Goal: Transaction & Acquisition: Purchase product/service

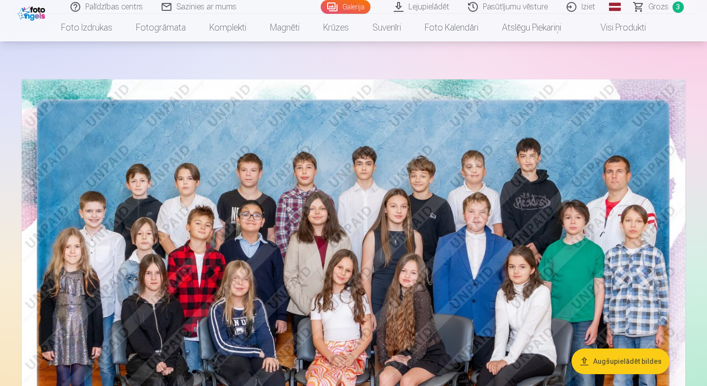
scroll to position [30, 0]
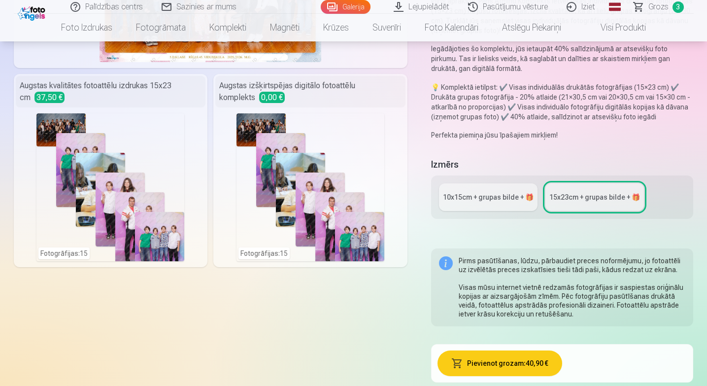
scroll to position [204, 0]
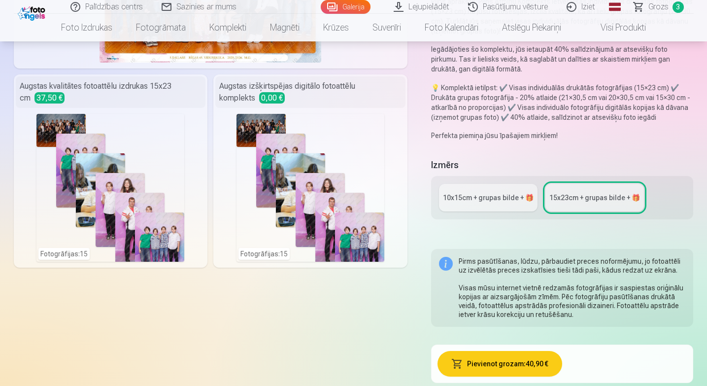
click at [487, 196] on div "10x15сm + grupas bilde + 🎁" at bounding box center [488, 198] width 91 height 10
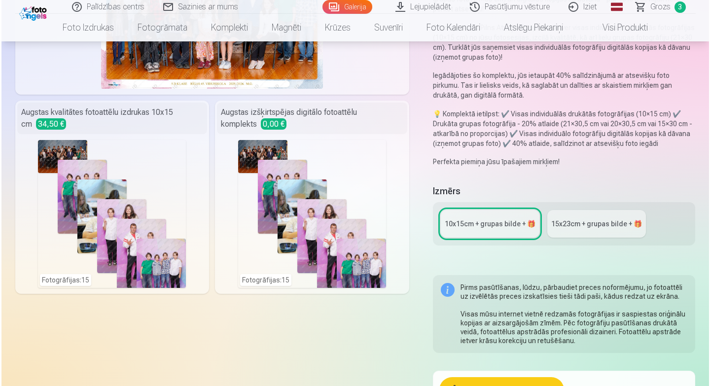
scroll to position [169, 0]
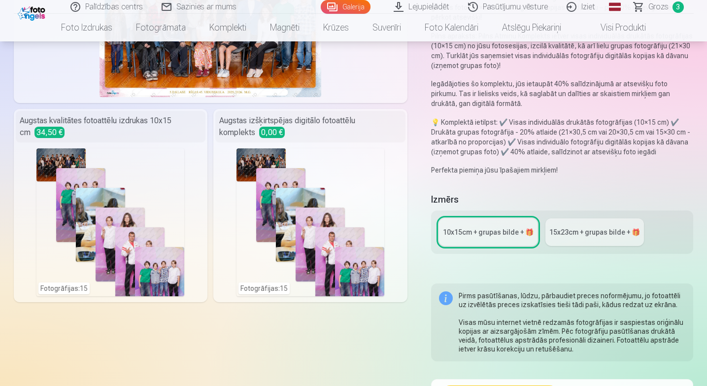
click at [100, 205] on div "Fotogrāfijas : 15" at bounding box center [110, 222] width 148 height 148
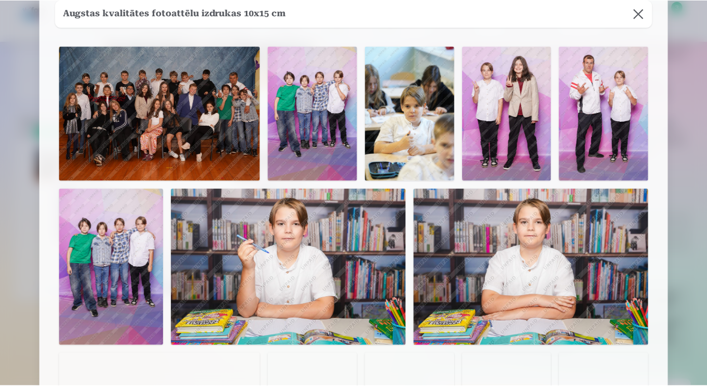
scroll to position [0, 0]
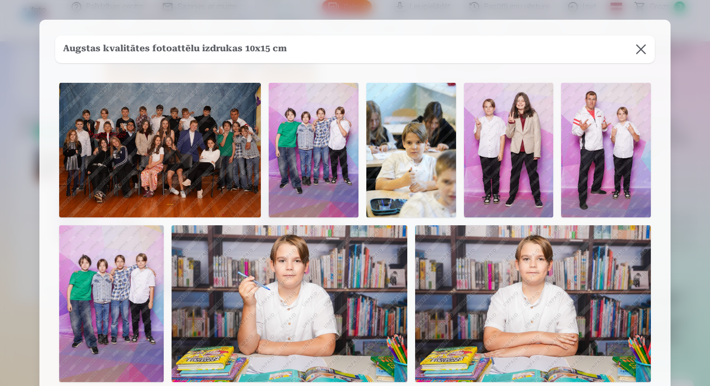
click at [650, 47] on button at bounding box center [641, 49] width 28 height 28
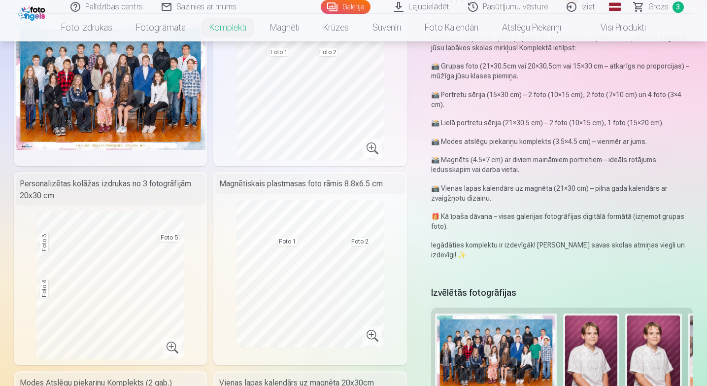
scroll to position [107, 0]
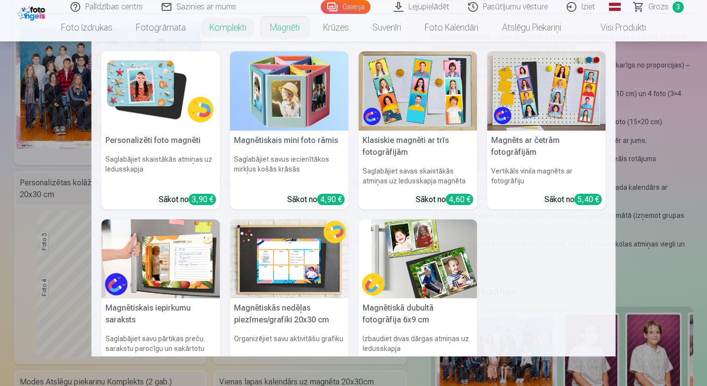
click at [5, 175] on nav "Personalizēti foto magnēti Saglabājiet skaistākās atmiņas uz ledusskapja Sākot …" at bounding box center [353, 198] width 707 height 315
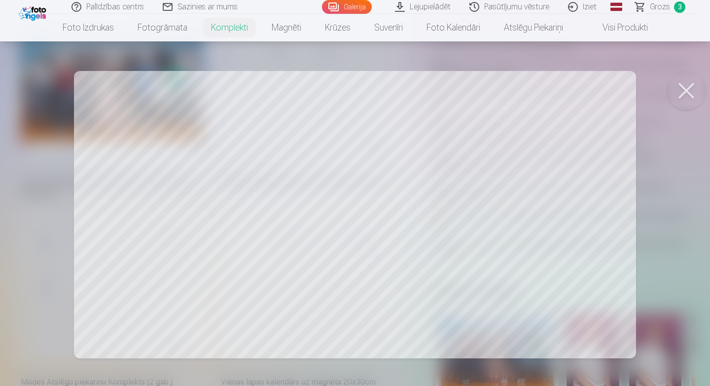
click at [688, 93] on button at bounding box center [685, 90] width 39 height 39
click at [698, 94] on button at bounding box center [685, 90] width 39 height 39
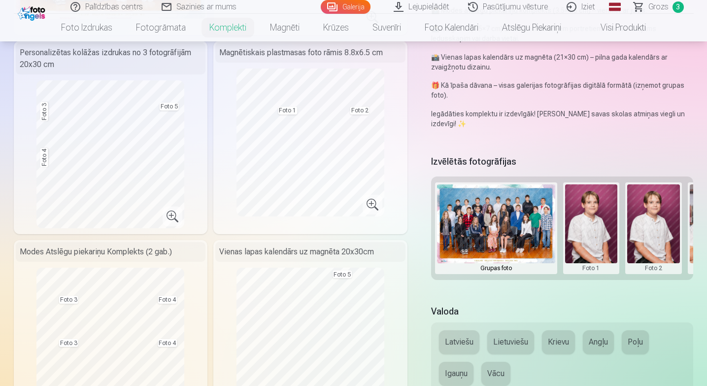
scroll to position [240, 0]
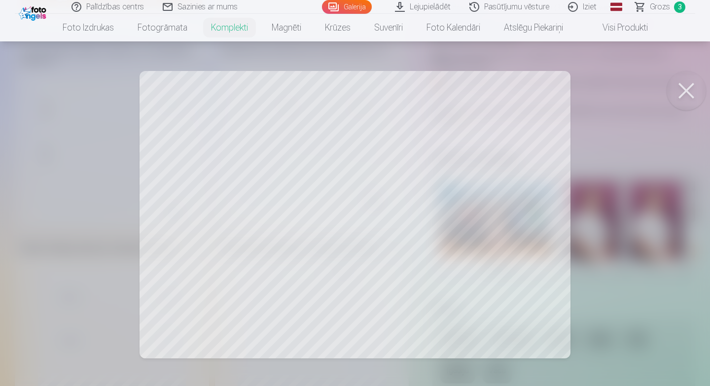
click at [458, 208] on div at bounding box center [355, 193] width 710 height 386
click at [361, 210] on div at bounding box center [355, 193] width 710 height 386
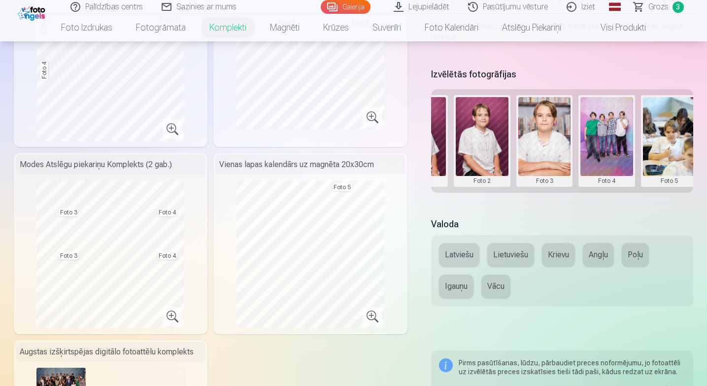
scroll to position [0, 179]
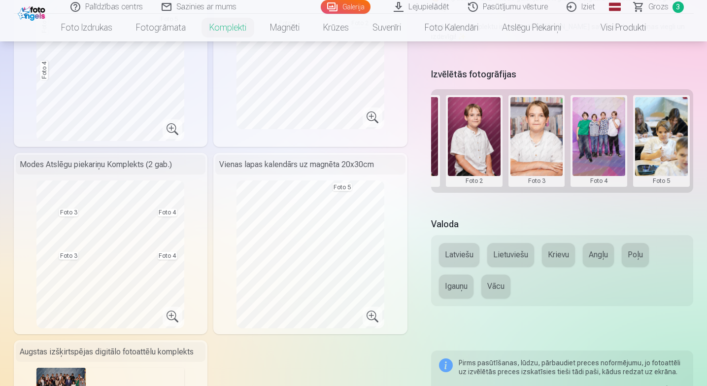
click at [599, 144] on button at bounding box center [599, 141] width 53 height 88
click at [602, 138] on button "Nomainiet foto" at bounding box center [599, 141] width 80 height 28
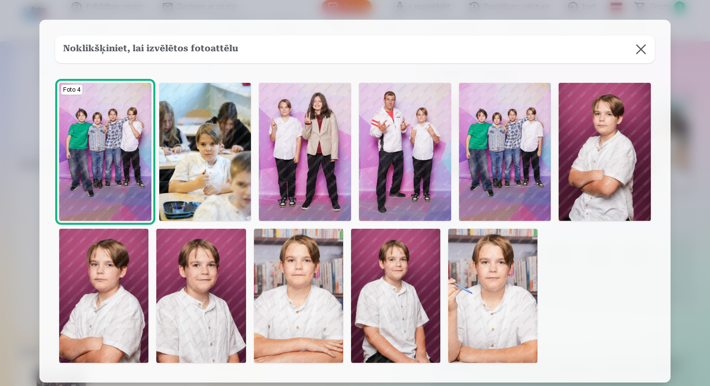
click at [216, 143] on img at bounding box center [205, 152] width 92 height 138
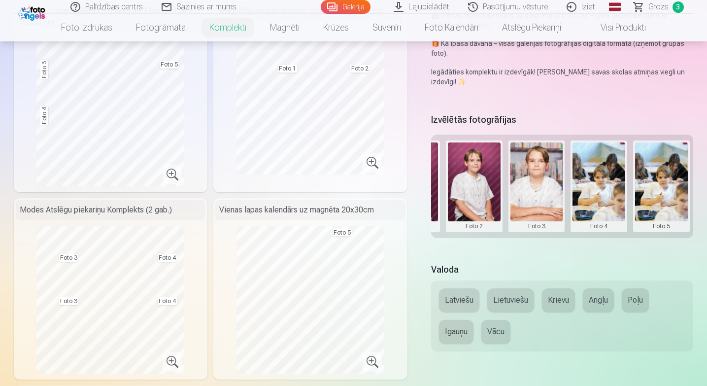
scroll to position [279, 0]
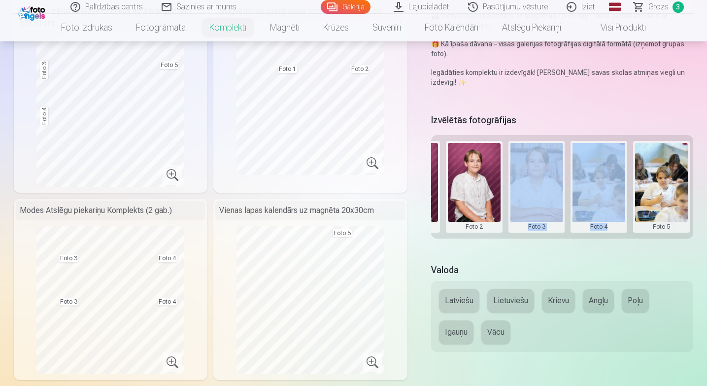
drag, startPoint x: 584, startPoint y: 241, endPoint x: 494, endPoint y: 233, distance: 90.6
click at [494, 233] on div "Izvēlētās fotogrāfijas Grupas foto Foto 1 Foto 2 Foto 3 Foto 4 Foto 5" at bounding box center [562, 181] width 263 height 140
click at [575, 260] on div "Premium komplekts + 🎁 Premium komplekts – pilns populārāko fotopreču komplekts,…" at bounding box center [354, 280] width 680 height 937
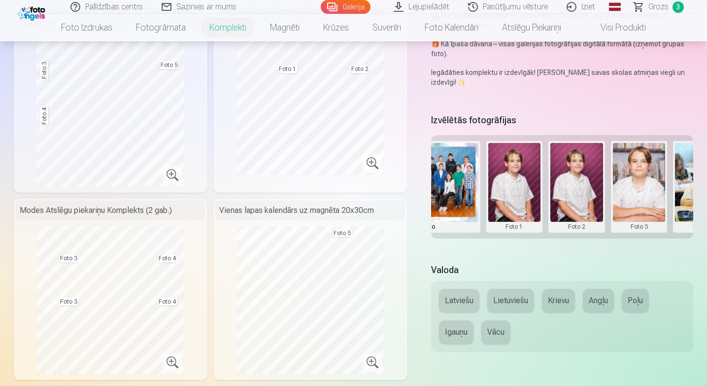
scroll to position [0, 96]
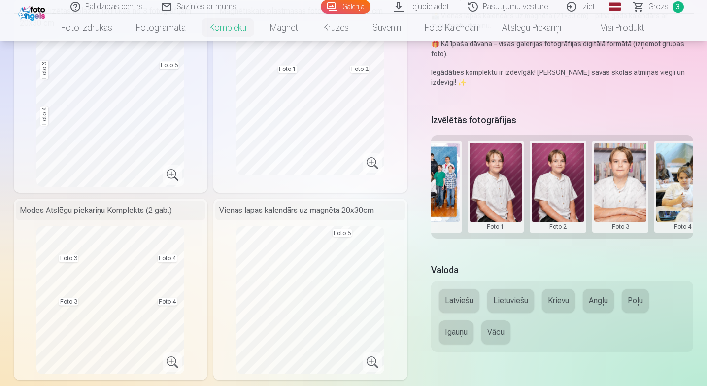
click at [550, 155] on button at bounding box center [558, 187] width 53 height 88
click at [553, 189] on button "Nomainiet foto" at bounding box center [558, 187] width 80 height 28
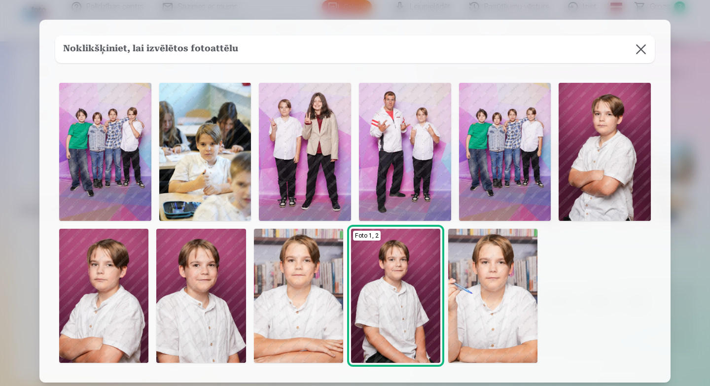
click at [507, 296] on img at bounding box center [492, 296] width 89 height 134
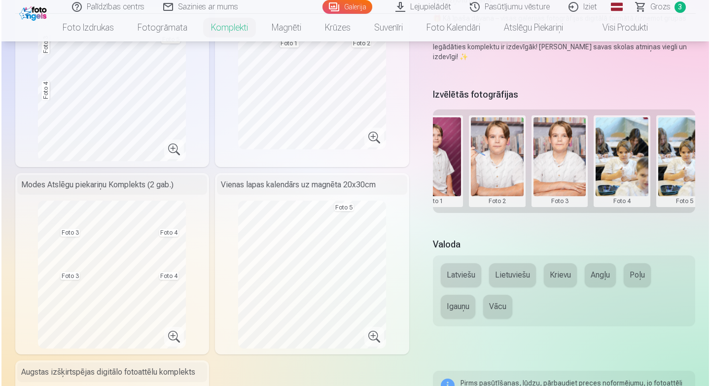
scroll to position [0, 179]
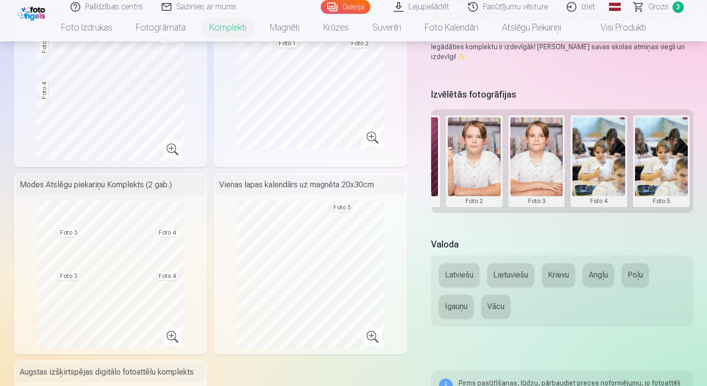
click at [546, 170] on button at bounding box center [537, 161] width 53 height 88
click at [540, 156] on button "Nomainiet foto" at bounding box center [536, 161] width 80 height 28
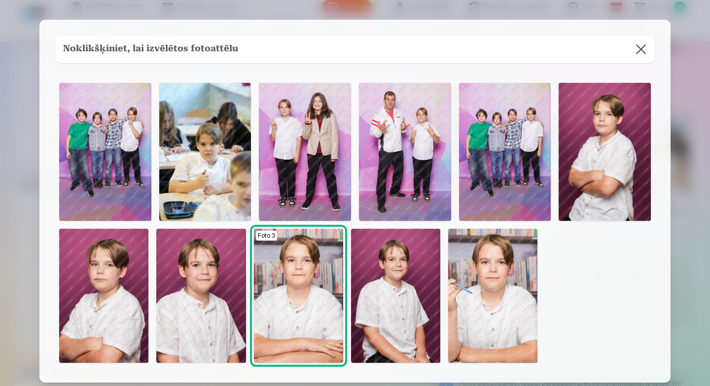
click at [639, 53] on button at bounding box center [641, 49] width 28 height 28
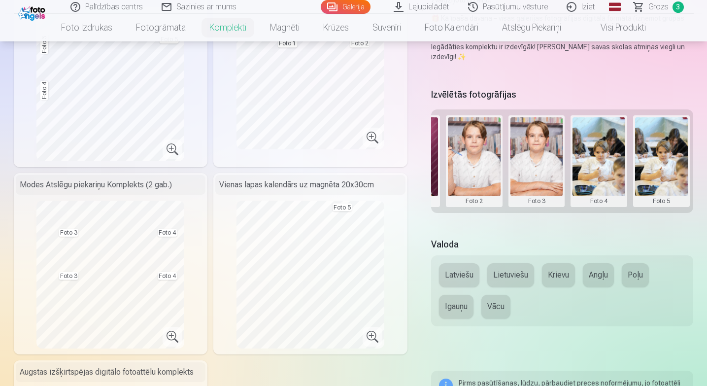
click at [530, 171] on button at bounding box center [537, 161] width 53 height 88
click at [538, 162] on button "Nomainiet foto" at bounding box center [536, 161] width 80 height 28
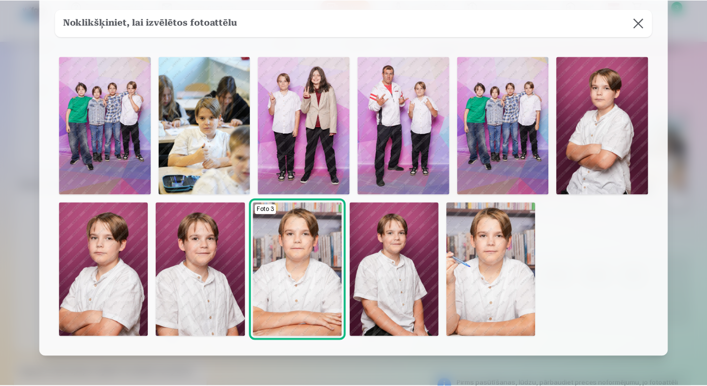
scroll to position [28, 0]
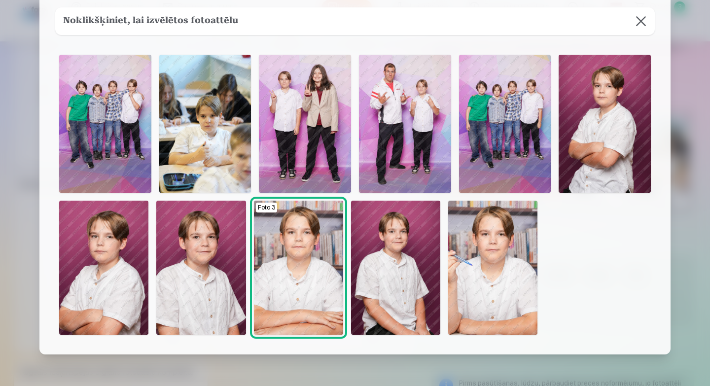
click at [186, 280] on img at bounding box center [200, 268] width 89 height 134
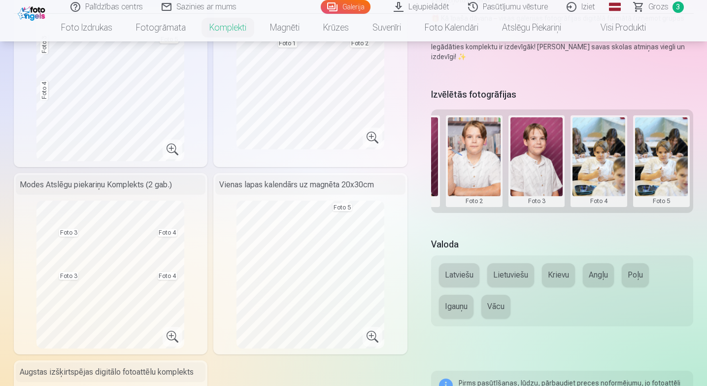
click at [597, 158] on button at bounding box center [599, 161] width 53 height 88
click at [601, 160] on button "Nomainiet foto" at bounding box center [599, 161] width 80 height 28
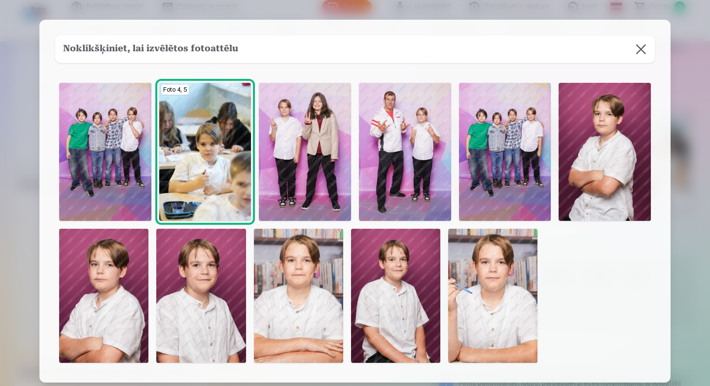
click at [508, 131] on img at bounding box center [505, 152] width 92 height 138
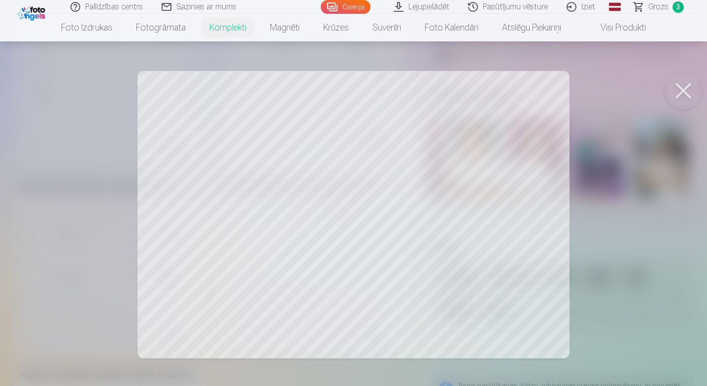
scroll to position [173, 0]
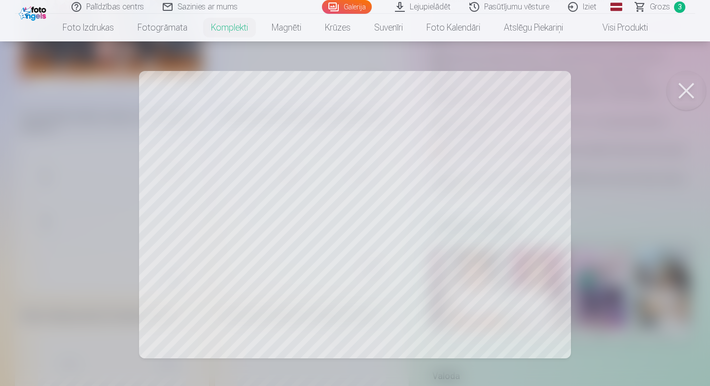
click at [79, 136] on div at bounding box center [355, 193] width 710 height 386
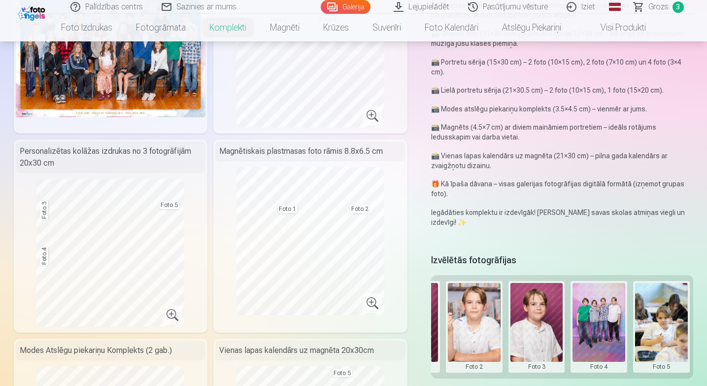
scroll to position [149, 0]
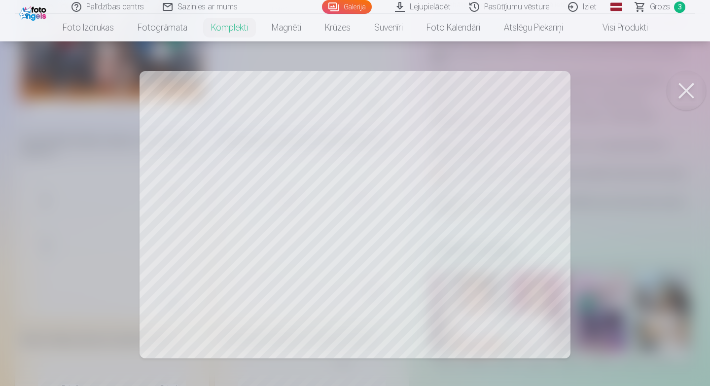
click at [687, 92] on button at bounding box center [685, 90] width 39 height 39
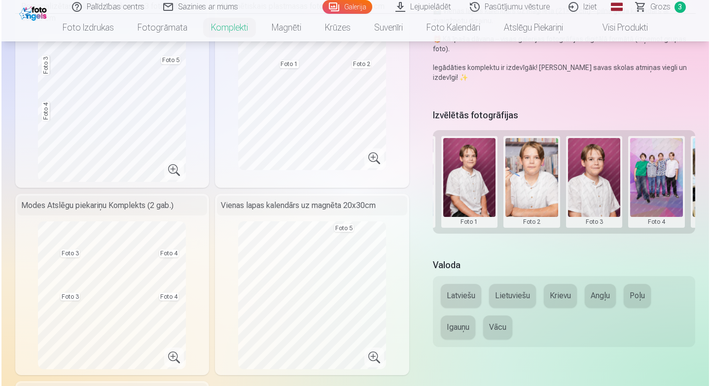
scroll to position [0, 0]
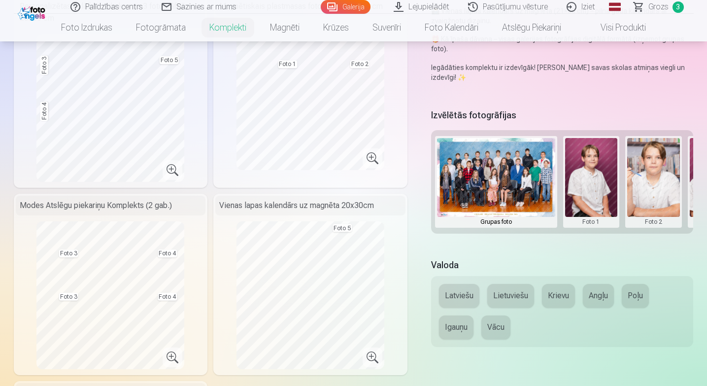
click at [599, 179] on button at bounding box center [591, 182] width 53 height 88
click at [595, 180] on button "Nomainiet foto" at bounding box center [591, 182] width 80 height 28
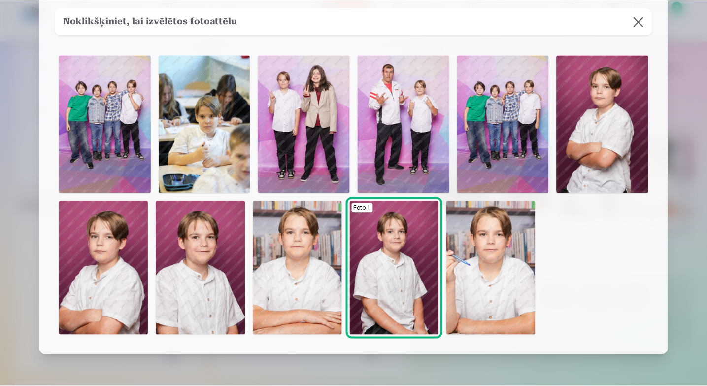
scroll to position [1, 0]
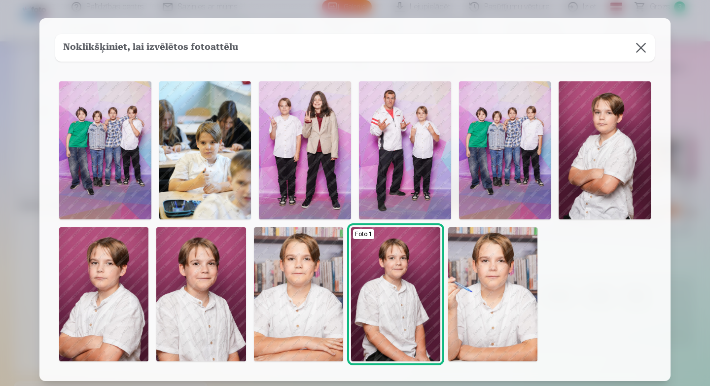
click at [188, 171] on img at bounding box center [205, 150] width 92 height 138
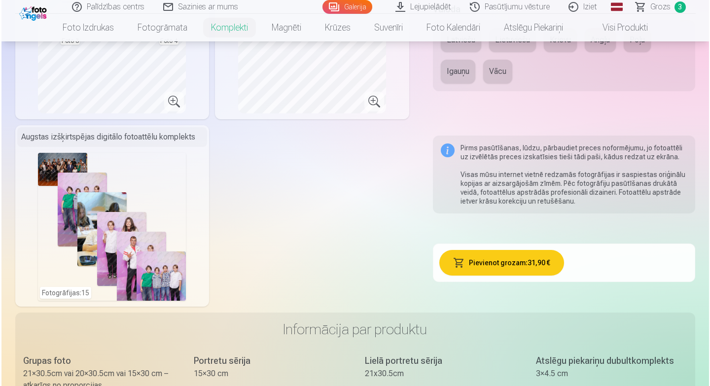
scroll to position [540, 0]
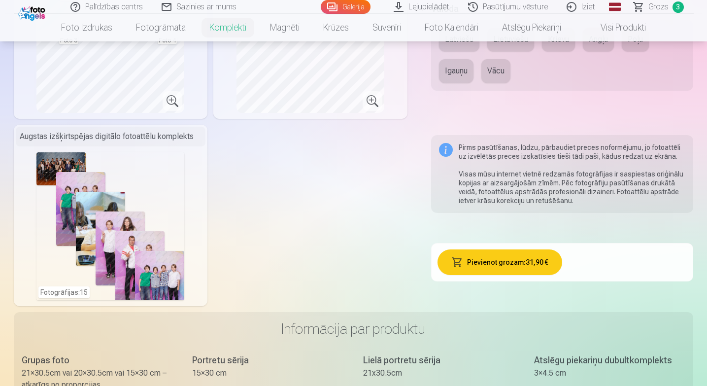
click at [103, 259] on div "Fotogrāfijas : 15" at bounding box center [110, 226] width 148 height 148
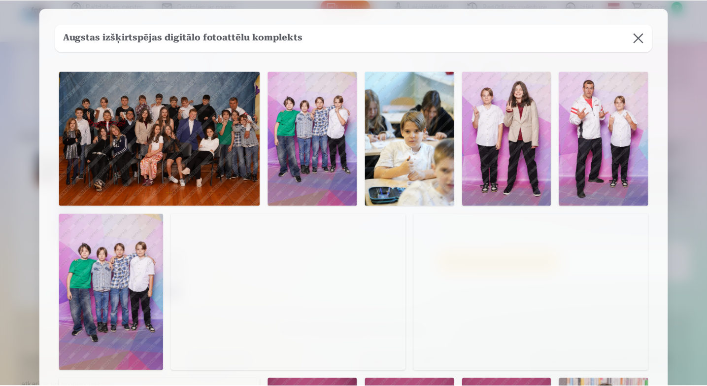
scroll to position [0, 0]
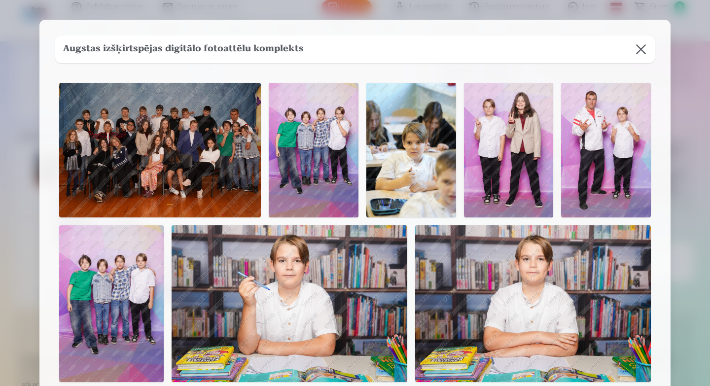
click at [640, 51] on button at bounding box center [641, 49] width 28 height 28
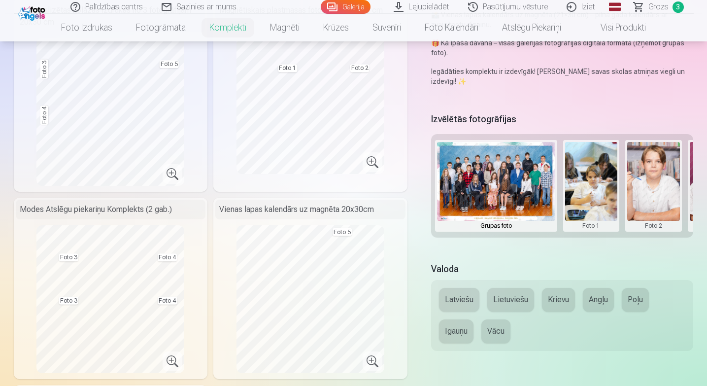
scroll to position [280, 0]
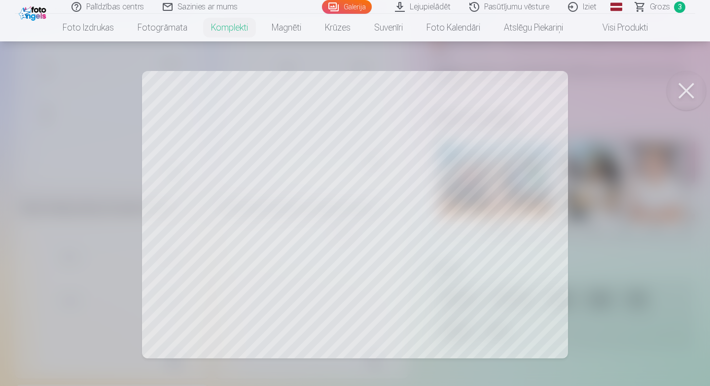
click at [339, 227] on div at bounding box center [355, 193] width 710 height 386
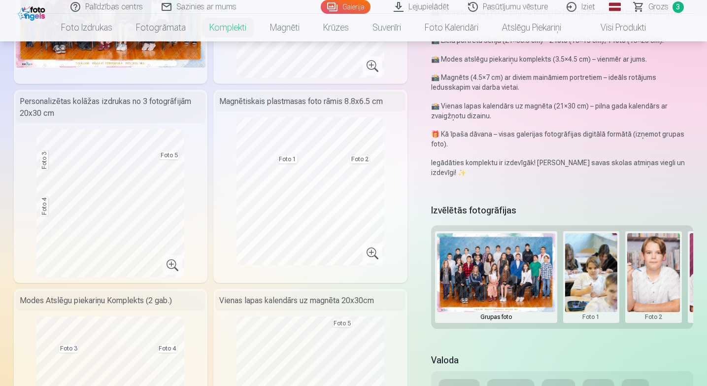
scroll to position [187, 0]
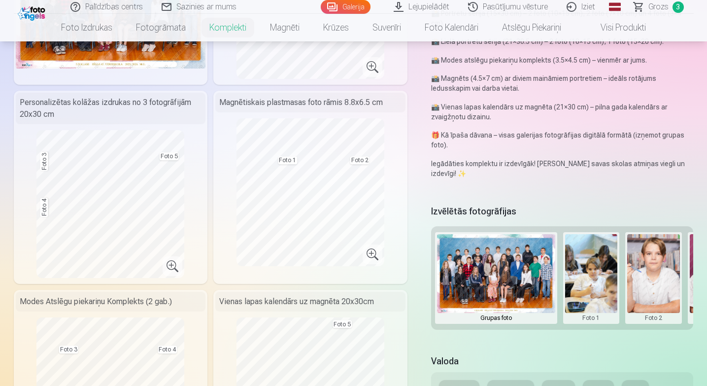
click at [602, 284] on button at bounding box center [591, 278] width 53 height 88
click at [596, 280] on button "Nomainiet foto" at bounding box center [591, 278] width 80 height 28
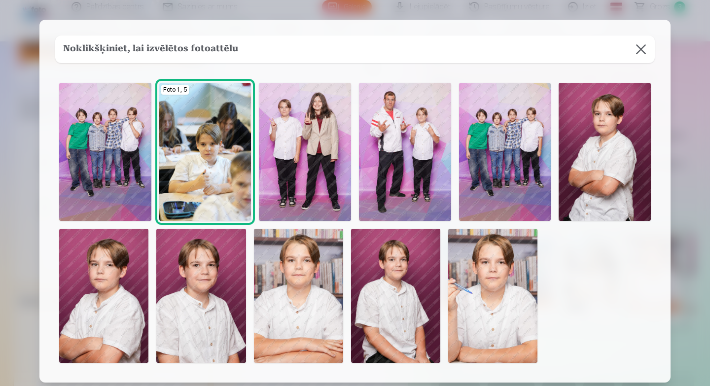
click at [200, 284] on img at bounding box center [200, 296] width 89 height 134
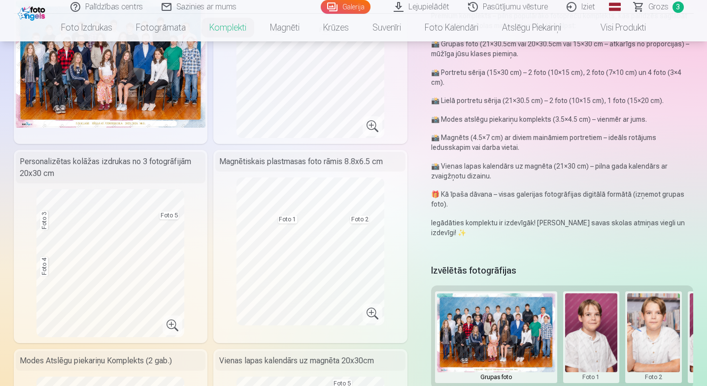
scroll to position [119, 0]
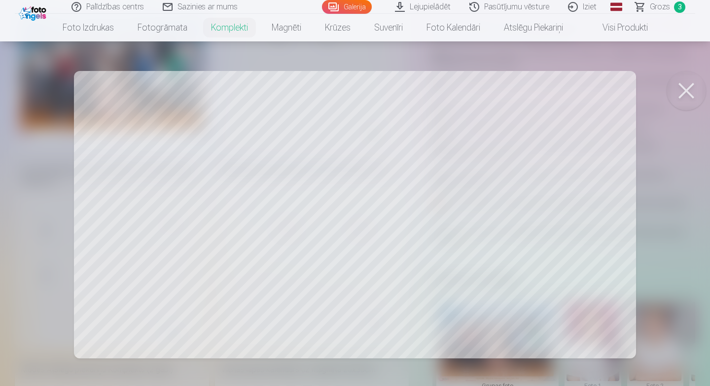
click at [684, 90] on button at bounding box center [685, 90] width 39 height 39
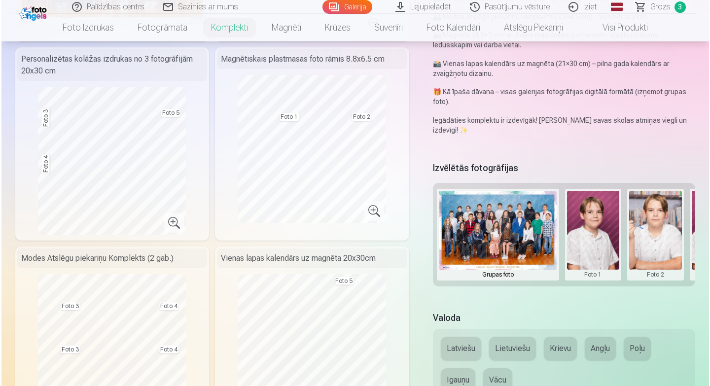
scroll to position [236, 0]
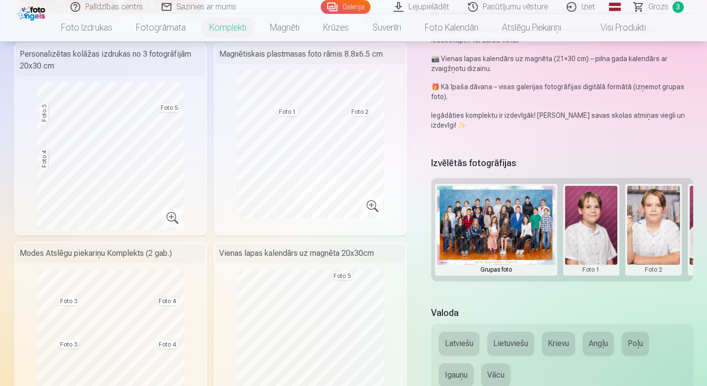
click at [660, 224] on button at bounding box center [654, 230] width 53 height 88
click at [657, 230] on button "Nomainiet foto" at bounding box center [654, 229] width 80 height 28
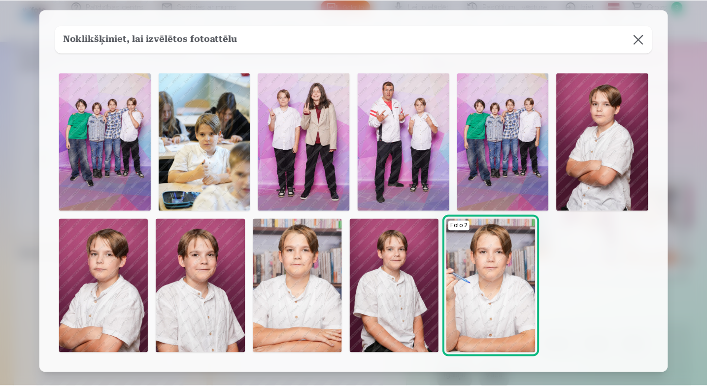
scroll to position [3, 0]
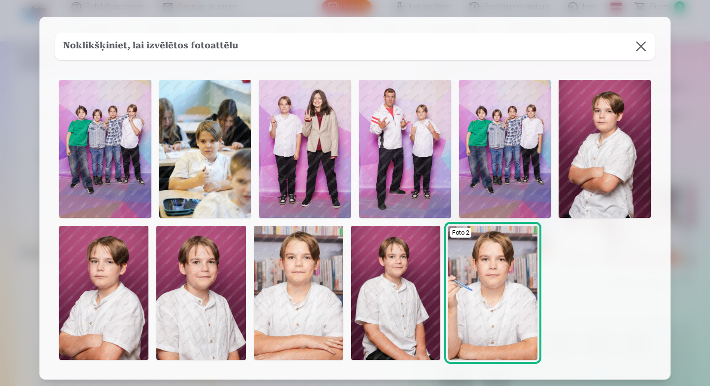
click at [310, 129] on img at bounding box center [305, 149] width 92 height 138
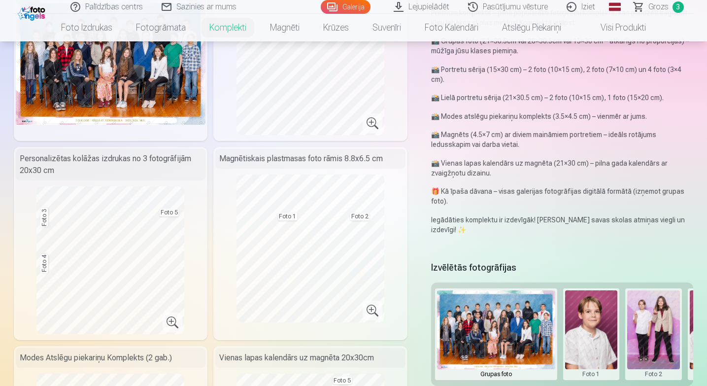
scroll to position [190, 0]
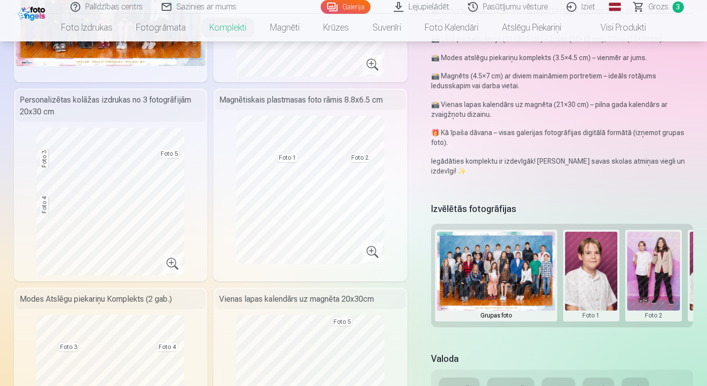
click at [653, 276] on button at bounding box center [654, 276] width 53 height 88
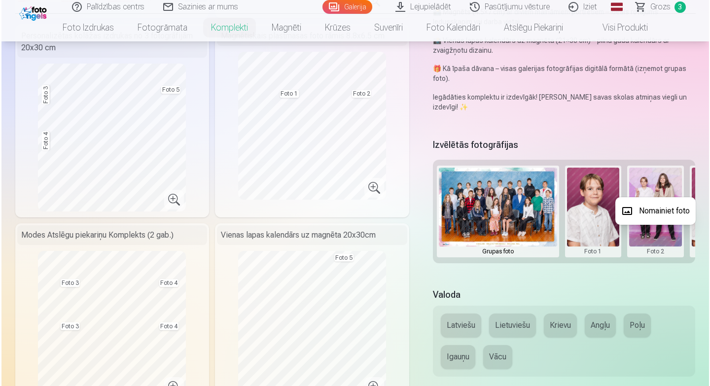
scroll to position [247, 0]
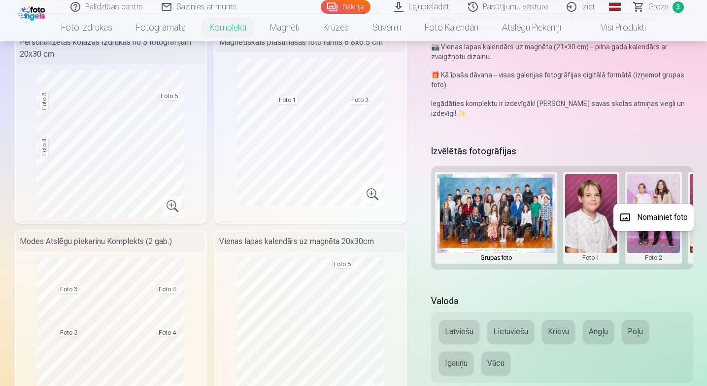
click at [659, 218] on button "Nomainiet foto" at bounding box center [654, 218] width 80 height 28
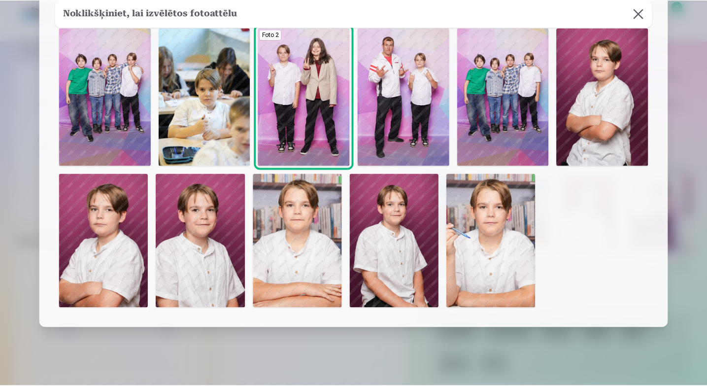
scroll to position [60, 0]
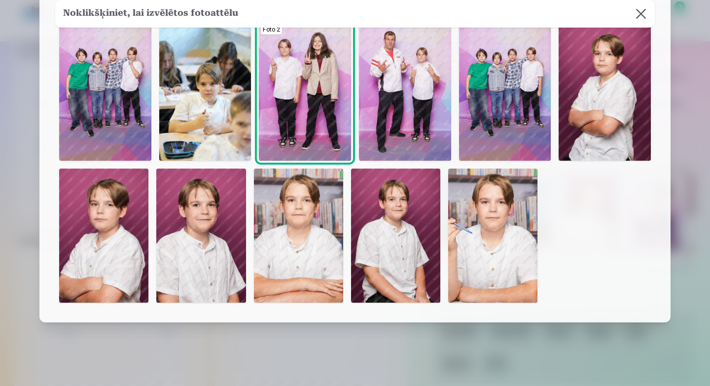
click at [497, 219] on img at bounding box center [492, 236] width 89 height 134
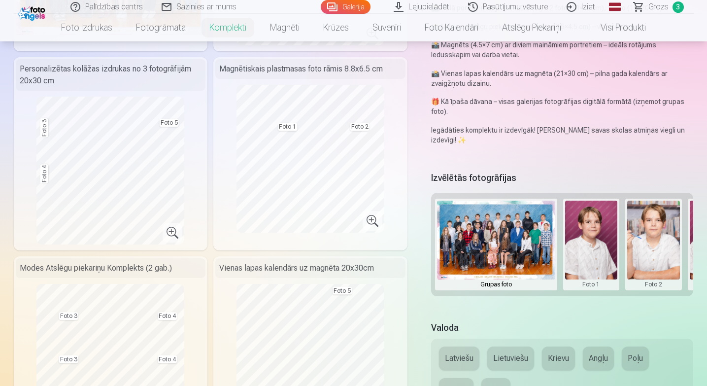
scroll to position [222, 0]
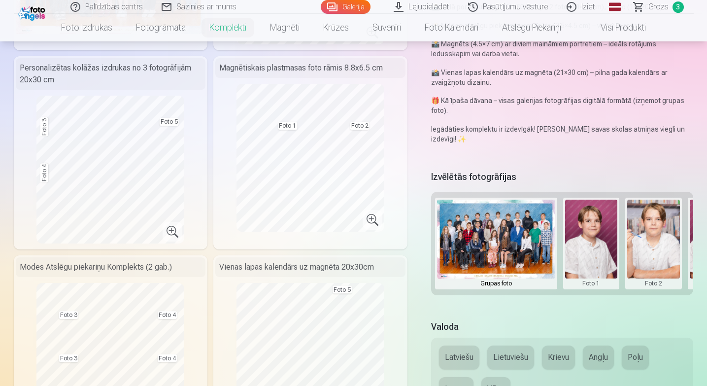
click at [210, 206] on div "Grupas fotoattēlu izdrukas 21x30 cm Fotogrāfiju sērija no 8 fotogrāfijām 15x30 …" at bounding box center [211, 246] width 394 height 755
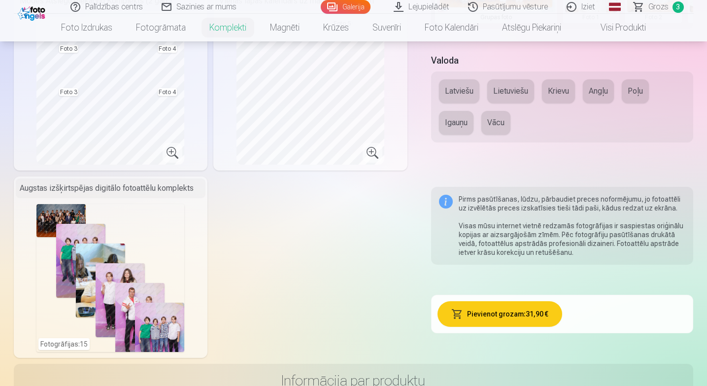
scroll to position [511, 0]
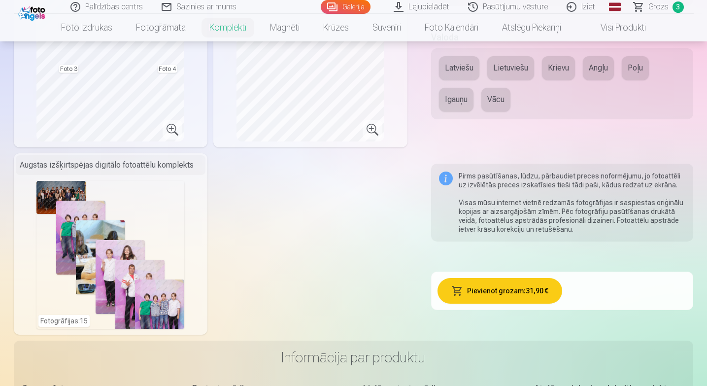
click at [490, 282] on button "Pievienot grozam : 31,90 €" at bounding box center [500, 291] width 125 height 26
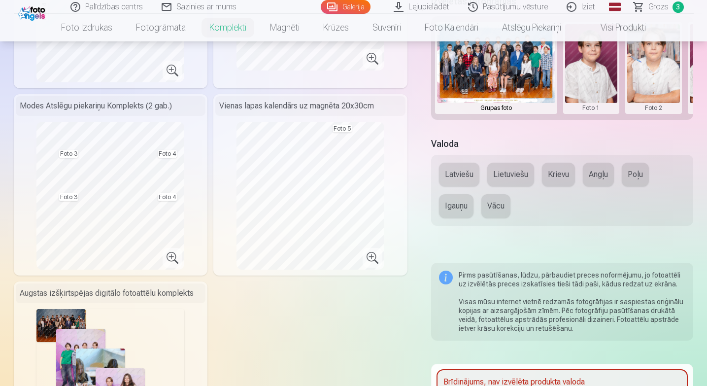
scroll to position [382, 0]
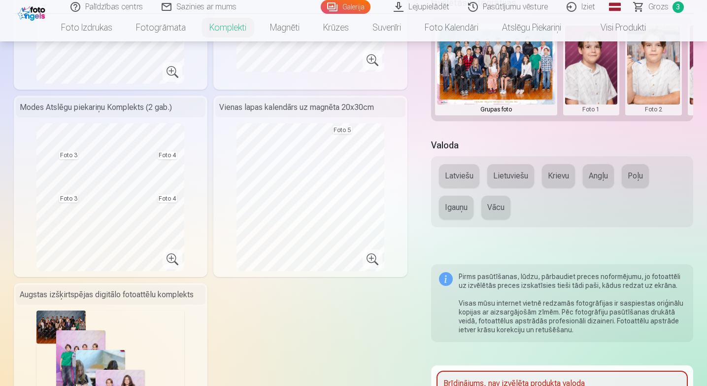
click at [465, 175] on button "Latviešu" at bounding box center [459, 176] width 40 height 24
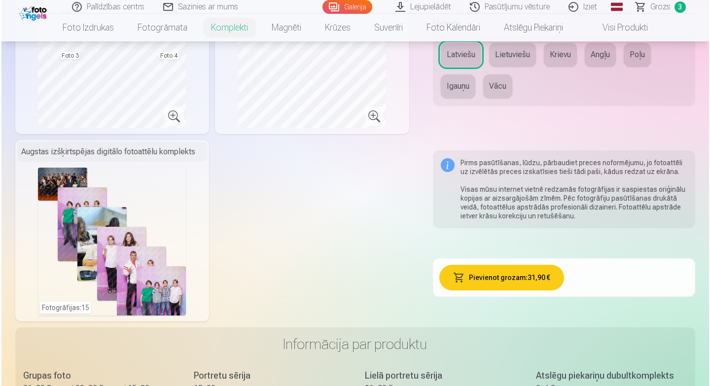
scroll to position [544, 0]
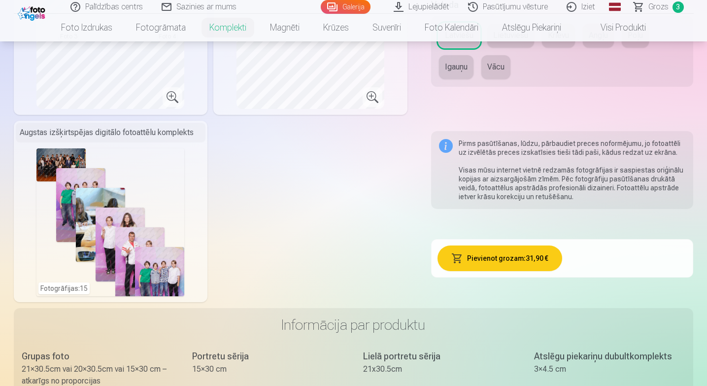
click at [480, 259] on button "Pievienot grozam : 31,90 €" at bounding box center [500, 258] width 125 height 26
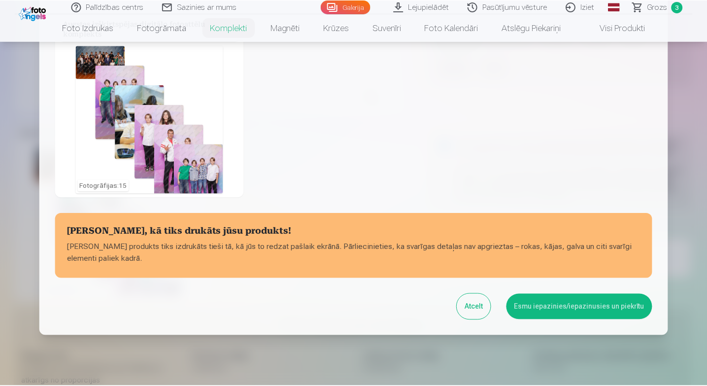
scroll to position [379, 0]
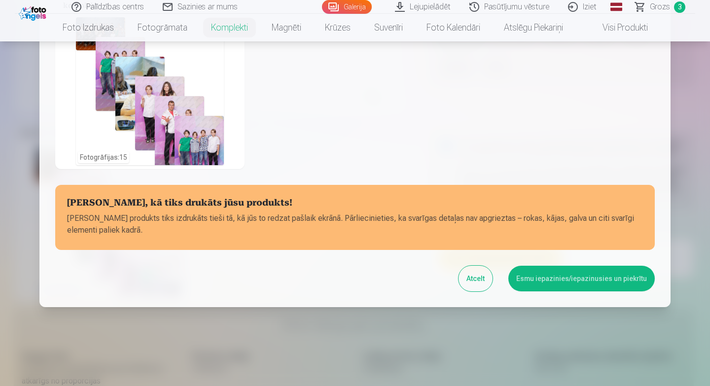
click at [549, 284] on button "Esmu iepazinies/iepazinusies un piekrītu" at bounding box center [581, 279] width 146 height 26
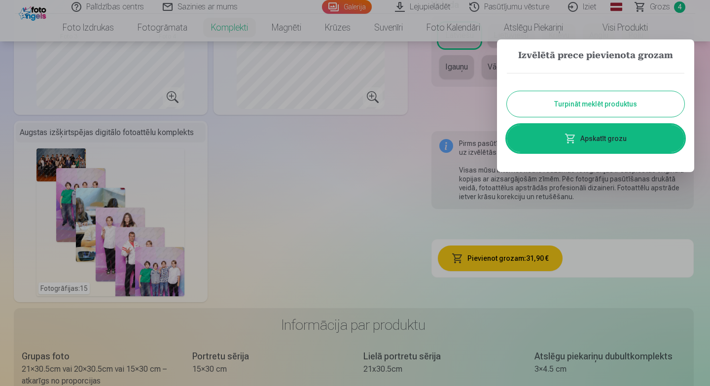
click at [590, 140] on link "Apskatīt grozu" at bounding box center [595, 139] width 177 height 28
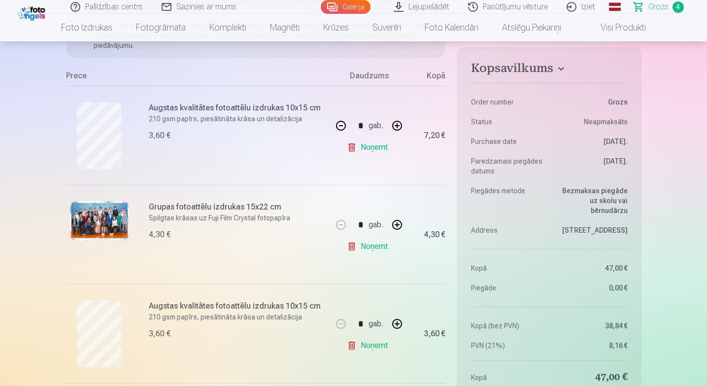
scroll to position [157, 0]
click at [368, 147] on link "Noņemt" at bounding box center [369, 147] width 45 height 20
type input "*"
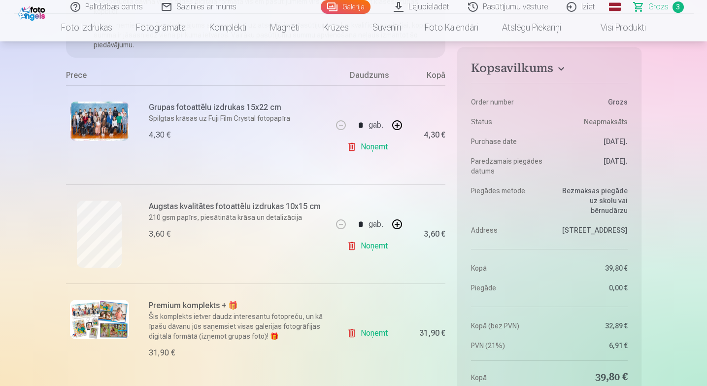
click at [375, 148] on link "Noņemt" at bounding box center [369, 147] width 45 height 20
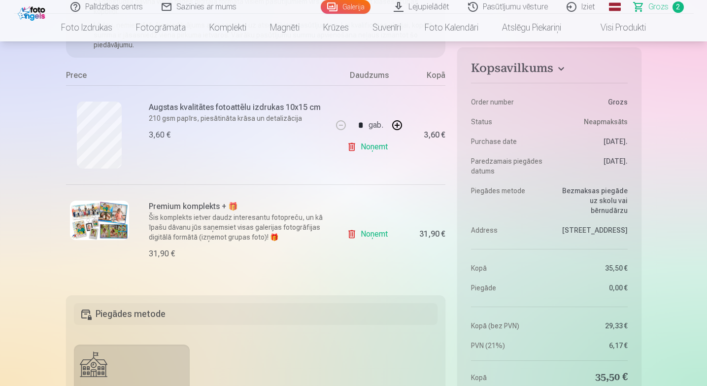
click at [374, 148] on link "Noņemt" at bounding box center [369, 147] width 45 height 20
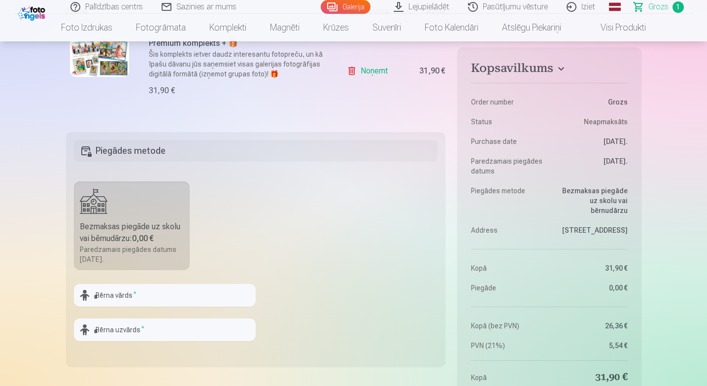
scroll to position [225, 0]
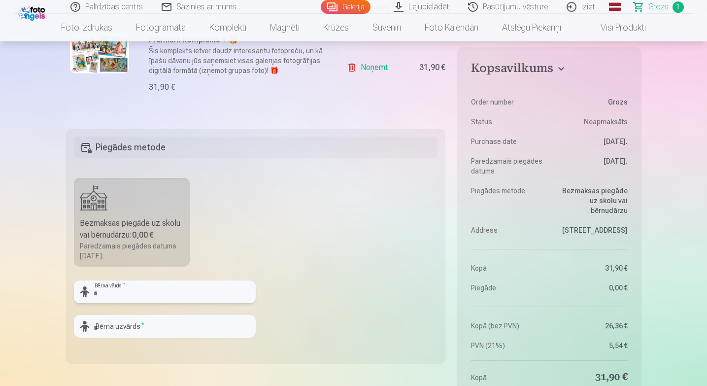
click at [173, 294] on input "text" at bounding box center [165, 291] width 182 height 23
type input "*******"
click at [176, 330] on input "text" at bounding box center [165, 326] width 182 height 23
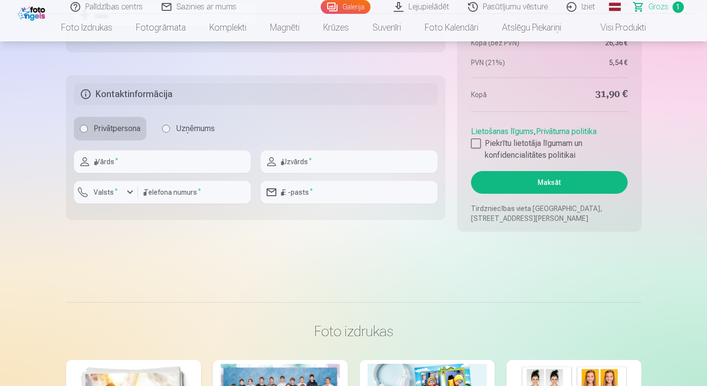
scroll to position [539, 0]
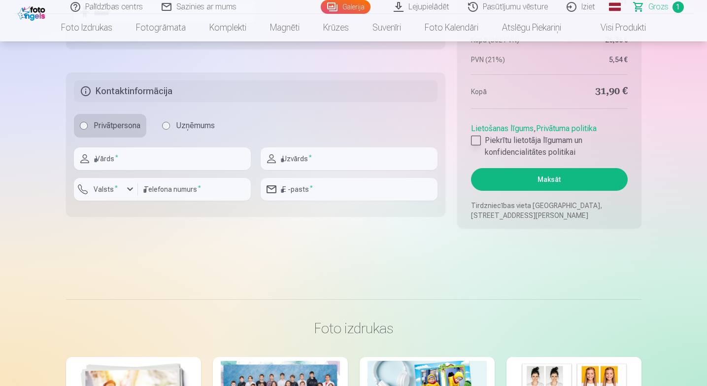
type input "******"
click at [476, 140] on div at bounding box center [476, 141] width 10 height 10
click at [159, 166] on input "text" at bounding box center [162, 158] width 177 height 23
type input "******"
type input "*****"
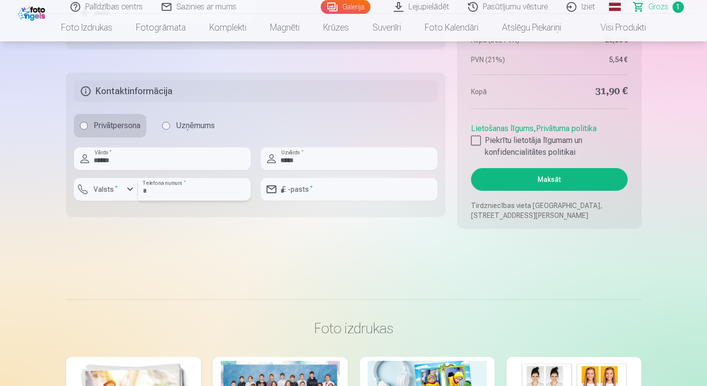
click at [187, 189] on input "number" at bounding box center [194, 189] width 113 height 23
click at [339, 185] on input "email" at bounding box center [349, 189] width 177 height 23
type input "**********"
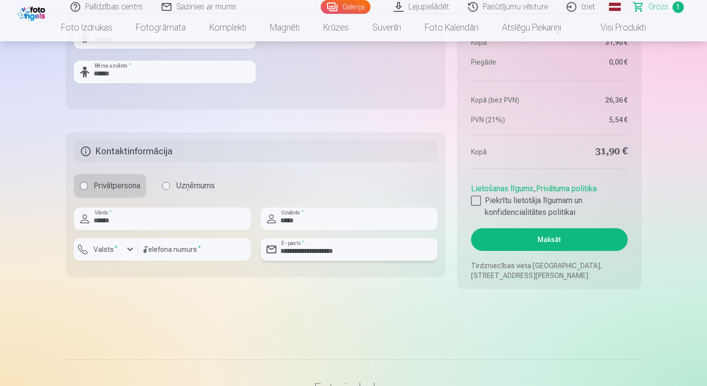
scroll to position [480, 0]
click at [212, 251] on input "number" at bounding box center [194, 248] width 113 height 23
click at [181, 250] on input "number" at bounding box center [194, 248] width 113 height 23
type input "********"
click at [528, 240] on button "Maksāt" at bounding box center [549, 238] width 156 height 23
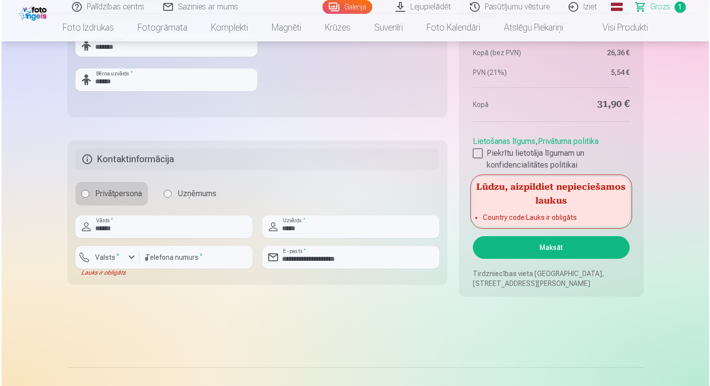
scroll to position [475, 0]
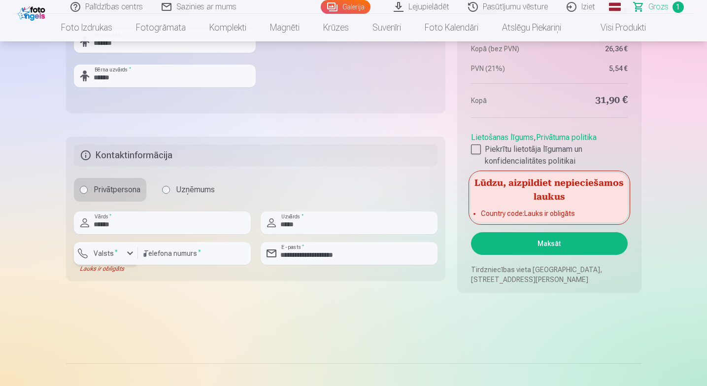
click at [131, 252] on div "button" at bounding box center [130, 253] width 12 height 12
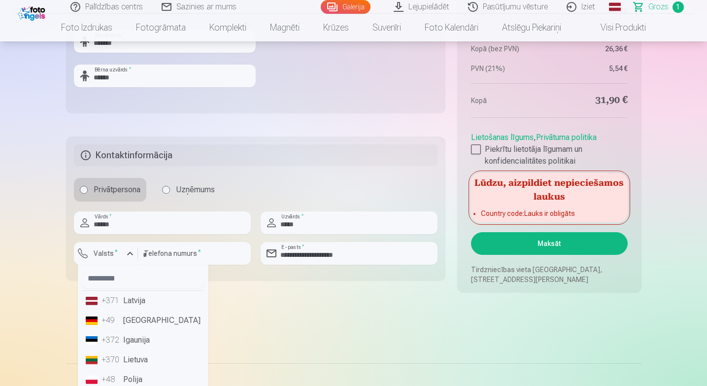
click at [132, 304] on li "+371 Latvija" at bounding box center [143, 301] width 123 height 20
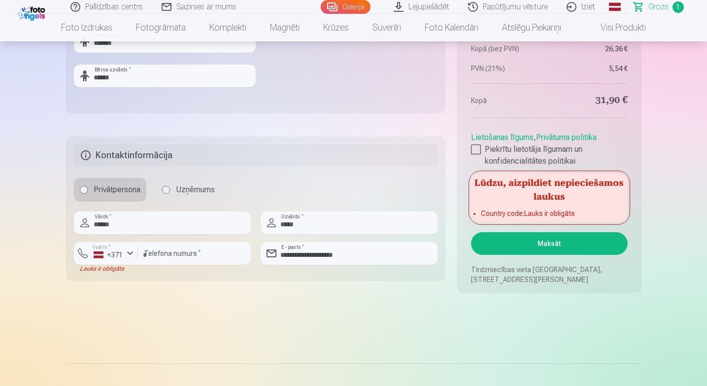
click at [543, 243] on button "Maksāt" at bounding box center [549, 243] width 156 height 23
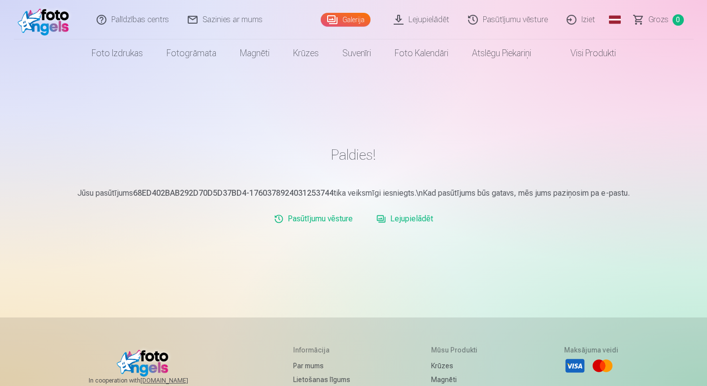
click at [419, 218] on link "Lejupielādēt" at bounding box center [405, 219] width 65 height 20
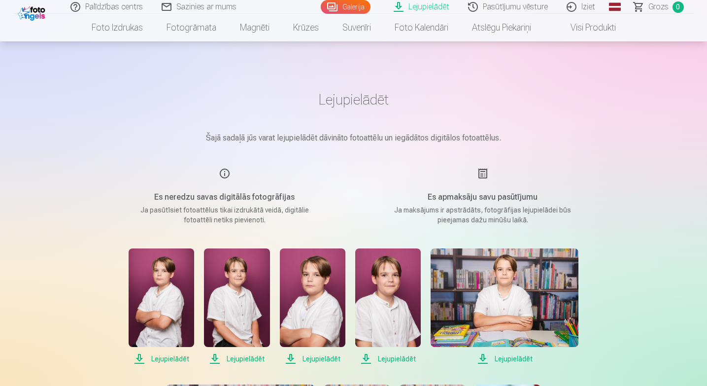
scroll to position [44, 0]
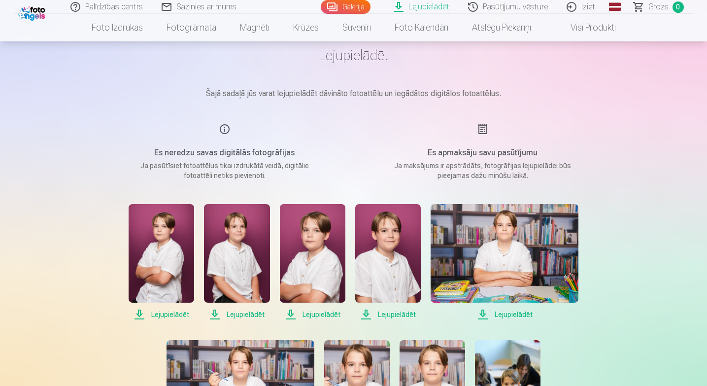
click at [483, 128] on div "Es apmaksāju savu pasūtījumu Ja maksājums ir apstrādāts, fotogrāfijas lejupielā…" at bounding box center [483, 151] width 235 height 57
click at [483, 131] on div "Es apmaksāju savu pasūtījumu Ja maksājums ir apstrādāts, fotogrāfijas lejupielā…" at bounding box center [483, 151] width 235 height 57
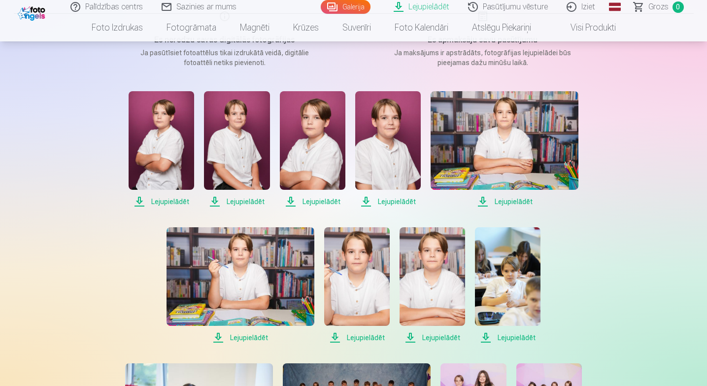
scroll to position [166, 0]
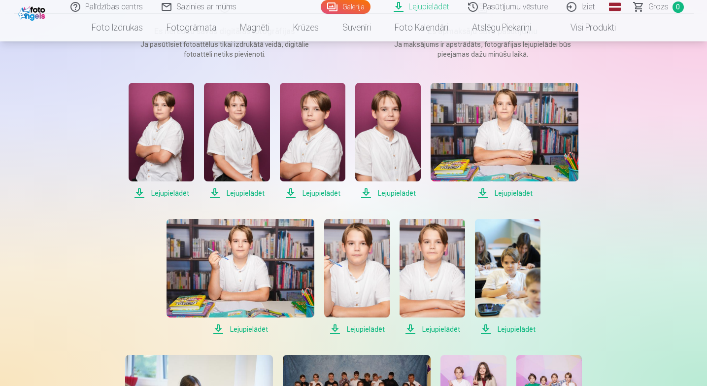
click at [176, 192] on span "Lejupielādēt" at bounding box center [162, 193] width 66 height 12
click at [245, 190] on span "Lejupielādēt" at bounding box center [237, 193] width 66 height 12
click at [324, 196] on span "Lejupielādēt" at bounding box center [313, 193] width 66 height 12
click at [409, 189] on span "Lejupielādēt" at bounding box center [388, 193] width 66 height 12
click at [510, 192] on span "Lejupielādēt" at bounding box center [505, 193] width 148 height 12
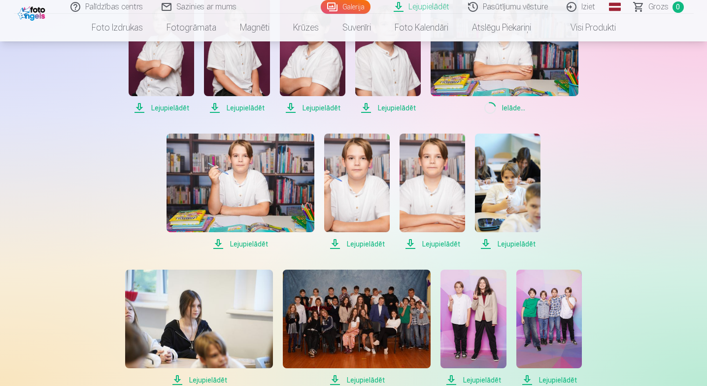
scroll to position [248, 0]
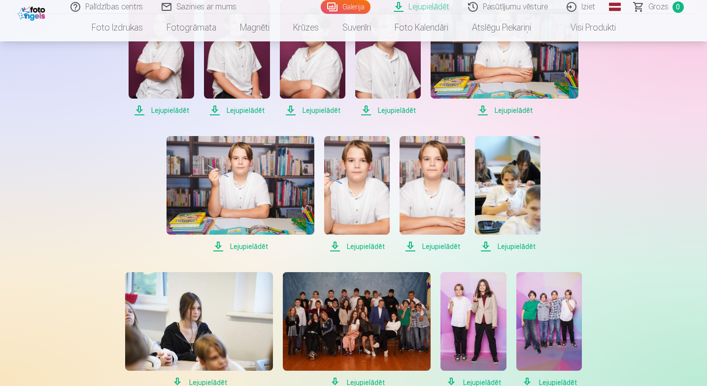
click at [257, 246] on span "Lejupielādēt" at bounding box center [241, 247] width 148 height 12
click at [369, 247] on span "Lejupielādēt" at bounding box center [357, 247] width 66 height 12
click at [441, 242] on span "Lejupielādēt" at bounding box center [433, 247] width 66 height 12
click at [556, 239] on div "Lejupielādēt Lejupielādēt Lejupielādēt Lejupielādēt Lejupielādēt Lejupielādēt L…" at bounding box center [353, 262] width 493 height 525
click at [522, 246] on span "Lejupielādēt" at bounding box center [508, 247] width 66 height 12
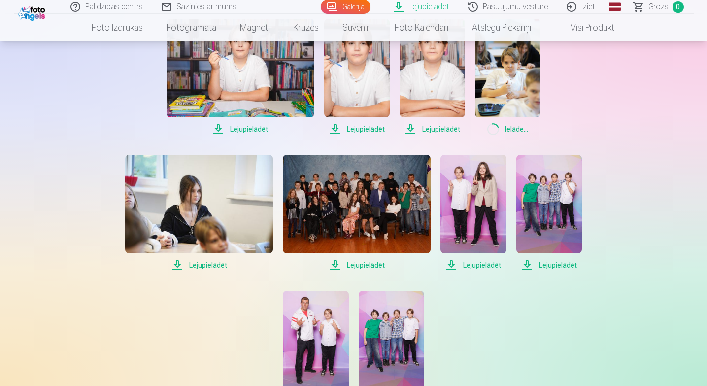
scroll to position [387, 0]
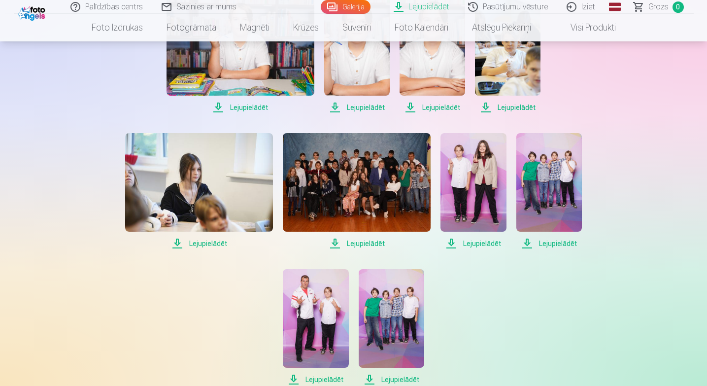
click at [377, 244] on span "Lejupielādēt" at bounding box center [357, 244] width 148 height 12
click at [487, 241] on span "Lejupielādēt" at bounding box center [474, 244] width 66 height 12
click at [561, 241] on span "Lejupielādēt" at bounding box center [550, 244] width 66 height 12
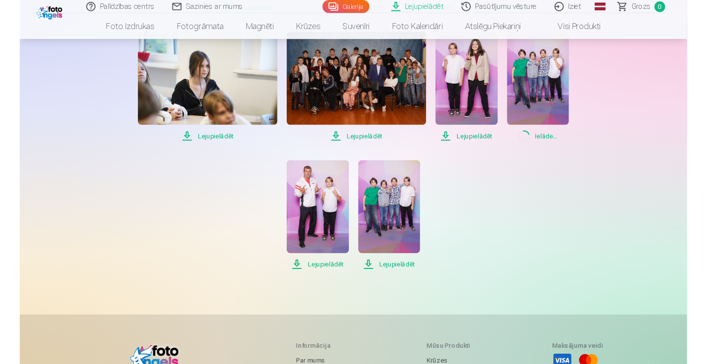
scroll to position [496, 0]
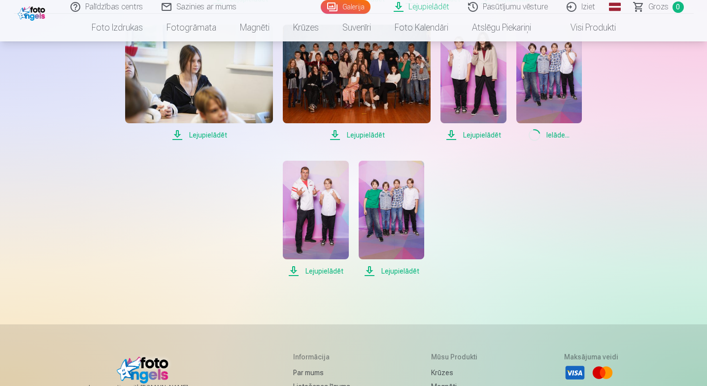
click at [406, 271] on span "Lejupielādēt" at bounding box center [392, 271] width 66 height 12
click at [328, 274] on span "Lejupielādēt" at bounding box center [316, 271] width 66 height 12
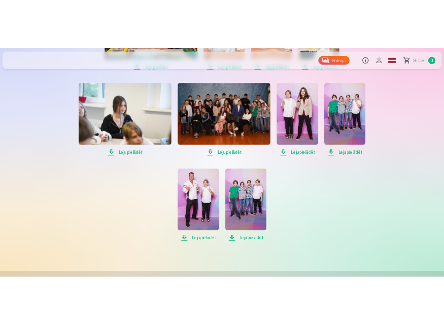
scroll to position [527, 0]
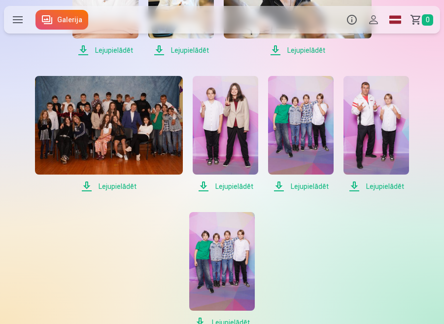
click at [383, 185] on span "Lejupielādēt" at bounding box center [377, 186] width 66 height 12
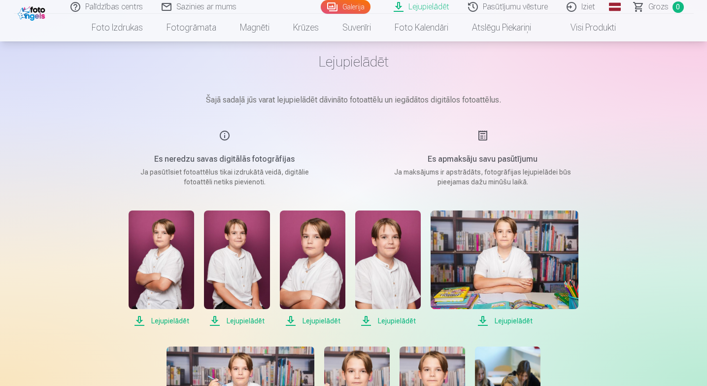
scroll to position [0, 0]
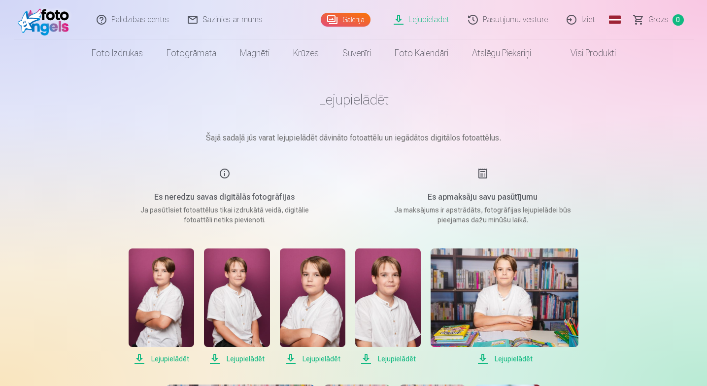
click at [338, 21] on link "Galerija" at bounding box center [346, 20] width 50 height 14
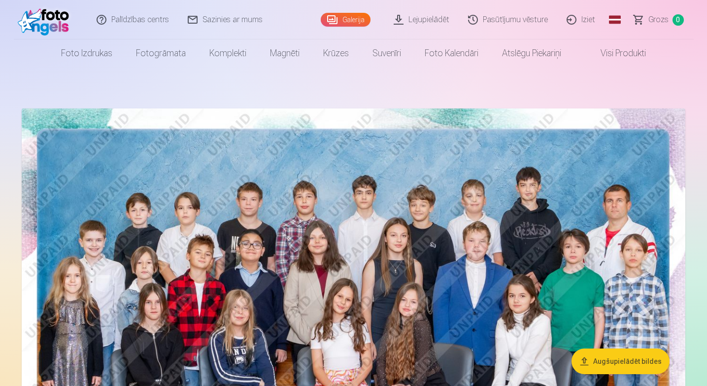
click at [433, 17] on link "Lejupielādēt" at bounding box center [422, 19] width 74 height 39
